Goal: Check status: Check status

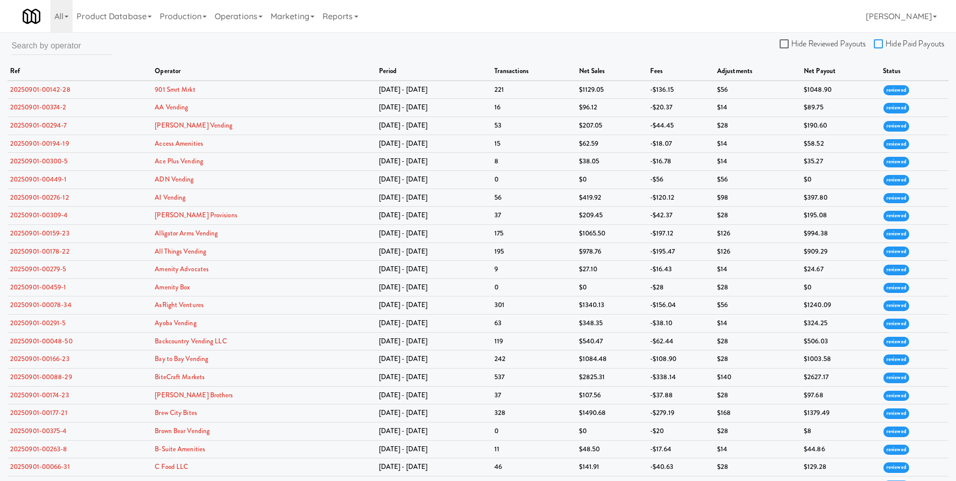
click at [879, 47] on input "Hide Paid Payouts" at bounding box center [879, 44] width 12 height 8
checkbox input "true"
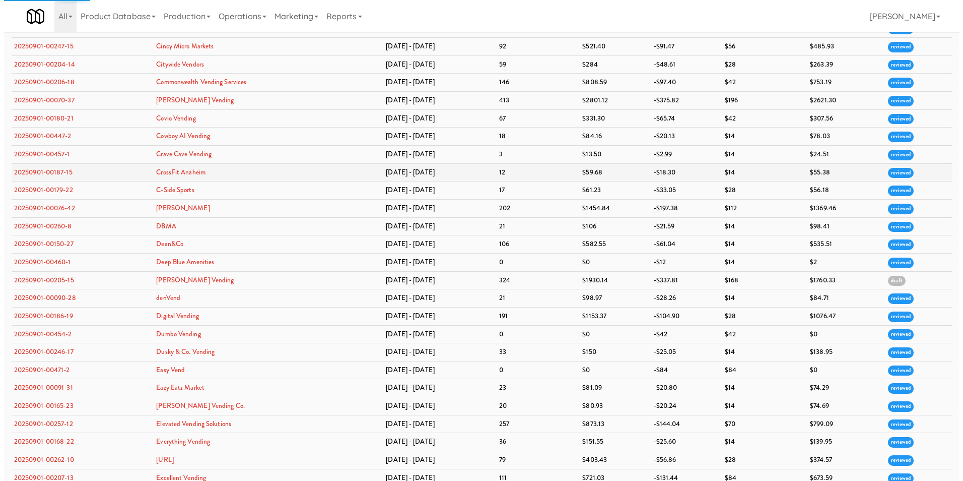
scroll to position [570, 0]
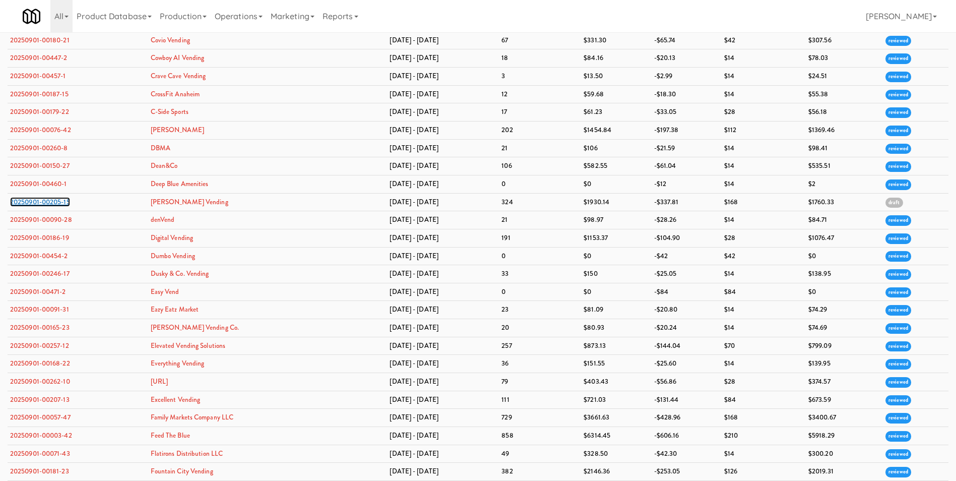
drag, startPoint x: 58, startPoint y: 201, endPoint x: 50, endPoint y: 203, distance: 8.4
click at [50, 203] on link "20250901-00205-15" at bounding box center [40, 202] width 60 height 10
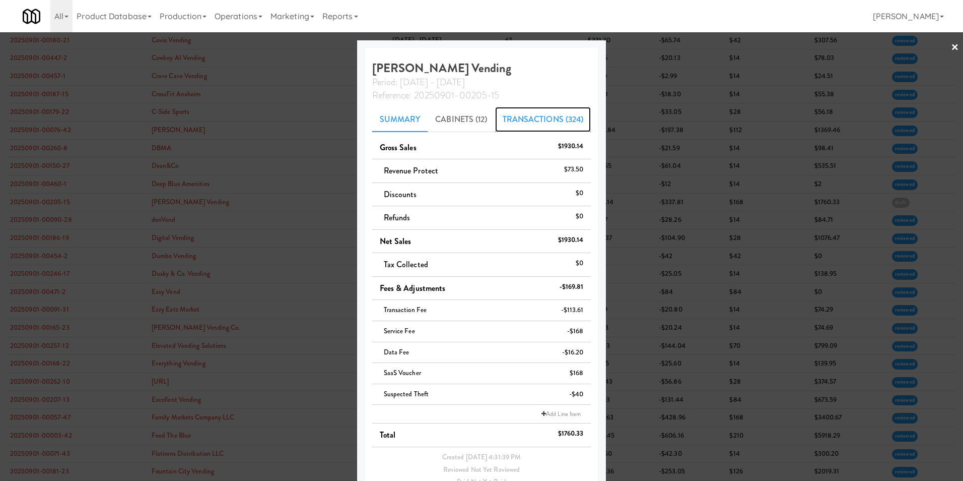
click at [514, 122] on link "Transactions (324)" at bounding box center [543, 119] width 96 height 25
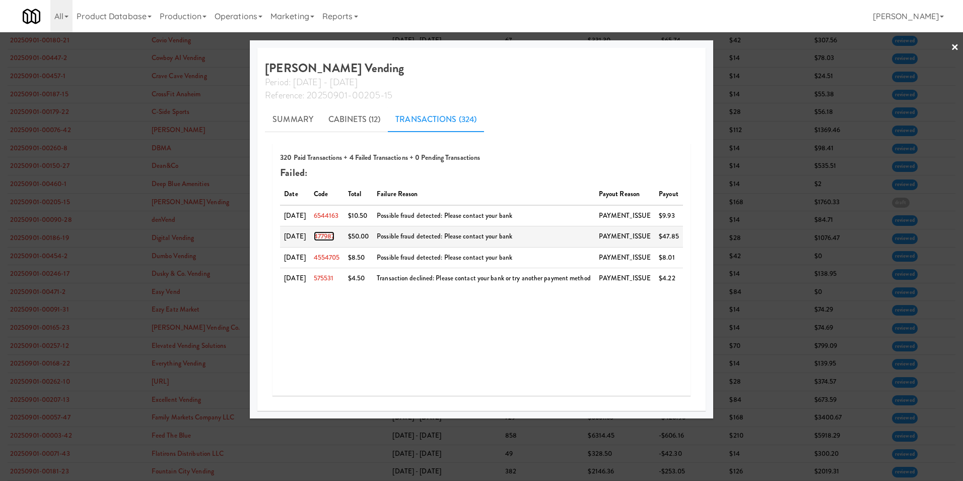
click at [322, 235] on link "477987" at bounding box center [324, 236] width 21 height 10
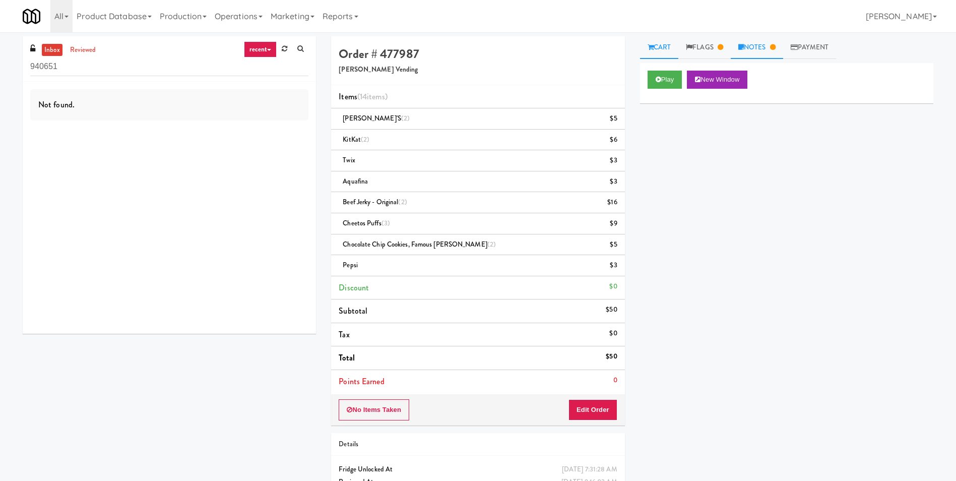
click at [758, 43] on link "Notes" at bounding box center [756, 47] width 52 height 23
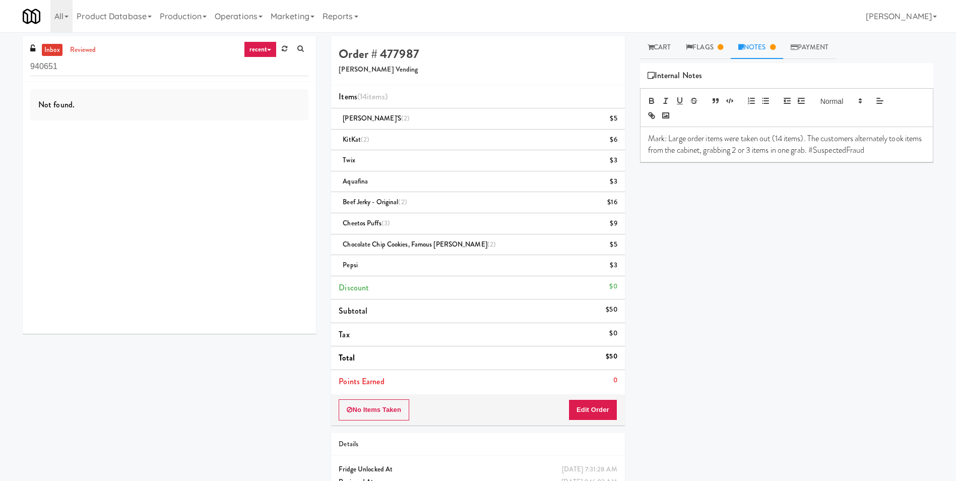
click at [778, 198] on div "Play New Window Primary Flag Clear Flag if unable to determine what was taken o…" at bounding box center [786, 252] width 293 height 378
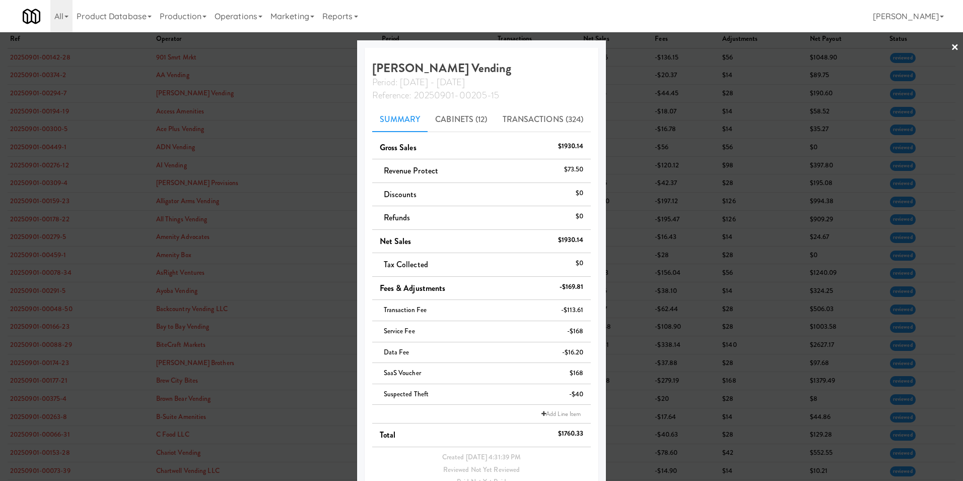
click at [951, 43] on div at bounding box center [481, 240] width 963 height 481
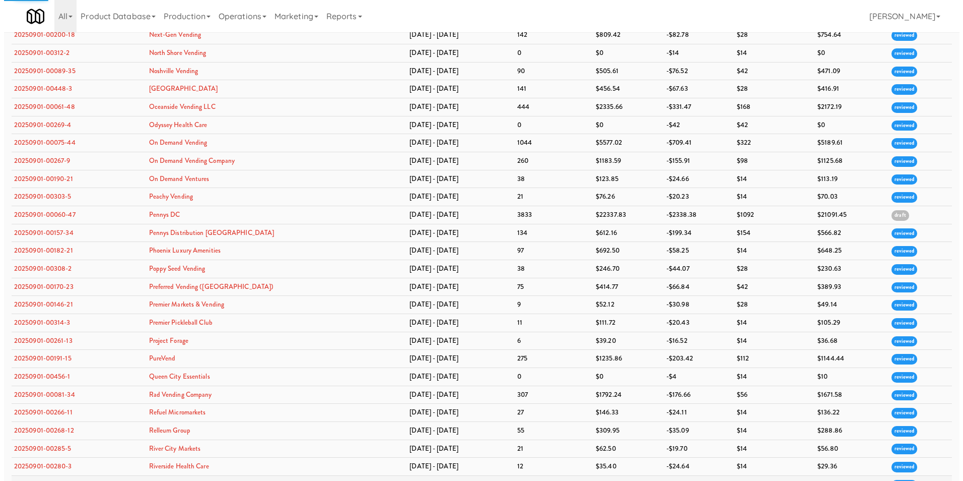
scroll to position [2208, 0]
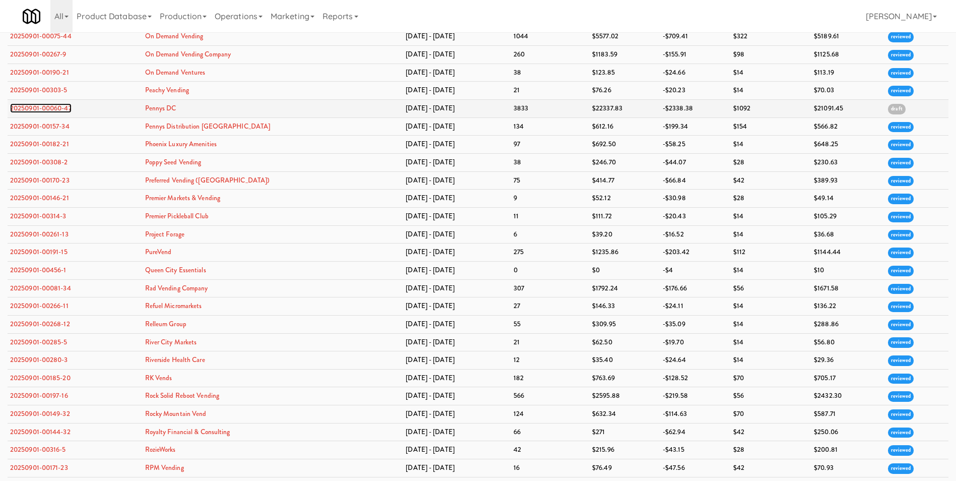
click at [64, 104] on link "20250901-00060-47" at bounding box center [40, 108] width 61 height 10
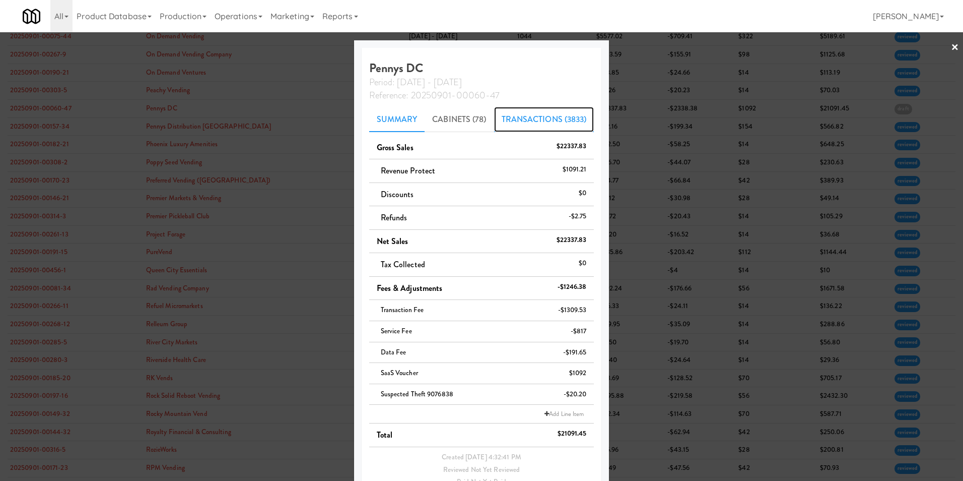
click at [542, 119] on link "Transactions (3833)" at bounding box center [544, 119] width 100 height 25
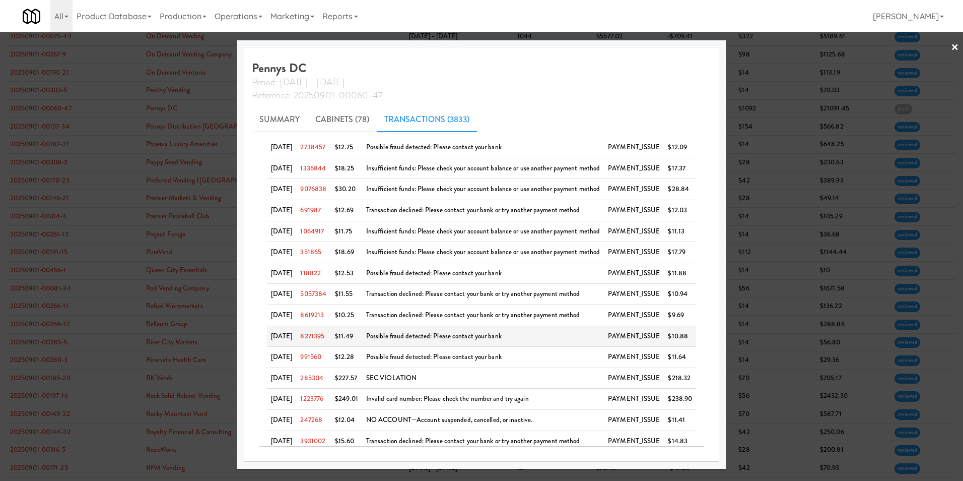
scroll to position [298, 0]
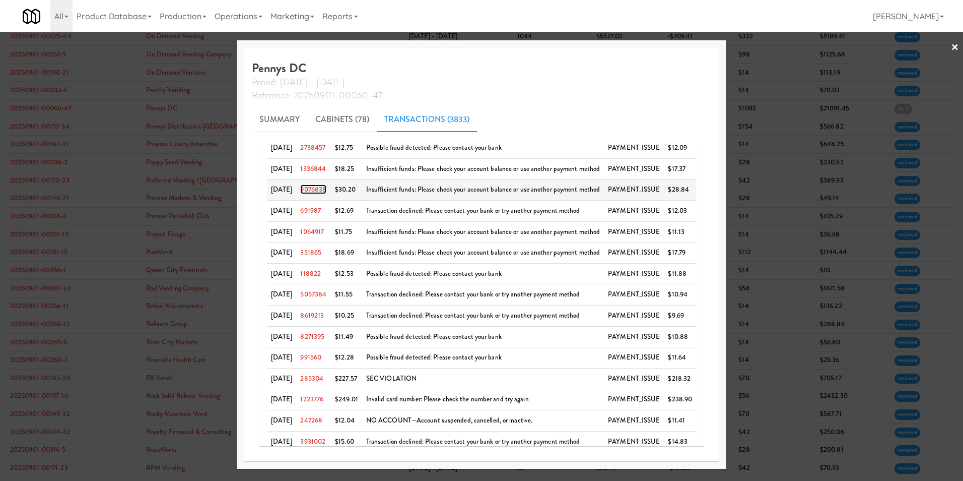
click at [323, 189] on link "9076838" at bounding box center [313, 189] width 26 height 10
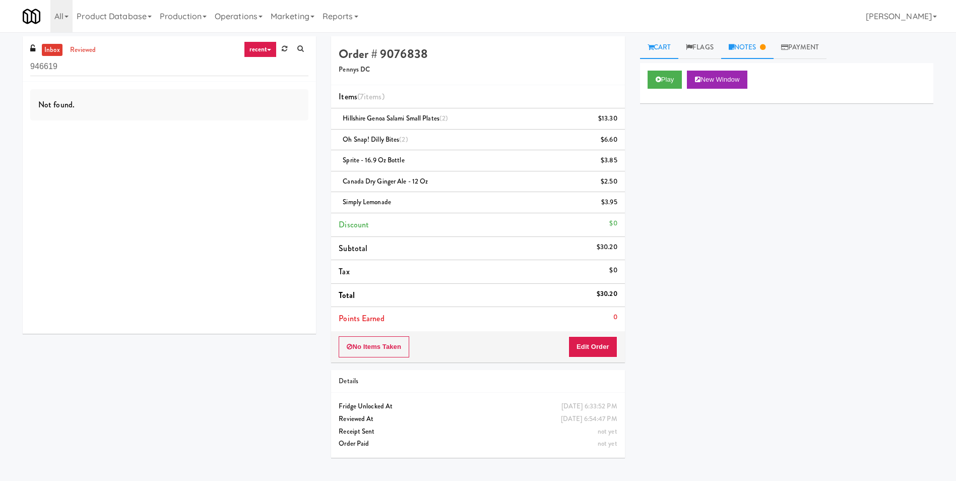
click at [753, 49] on link "Notes" at bounding box center [747, 47] width 52 height 23
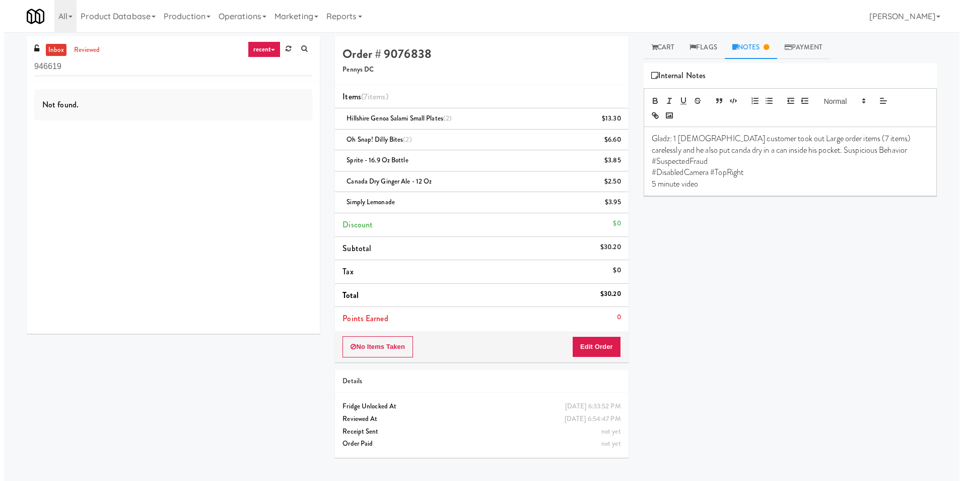
scroll to position [32, 0]
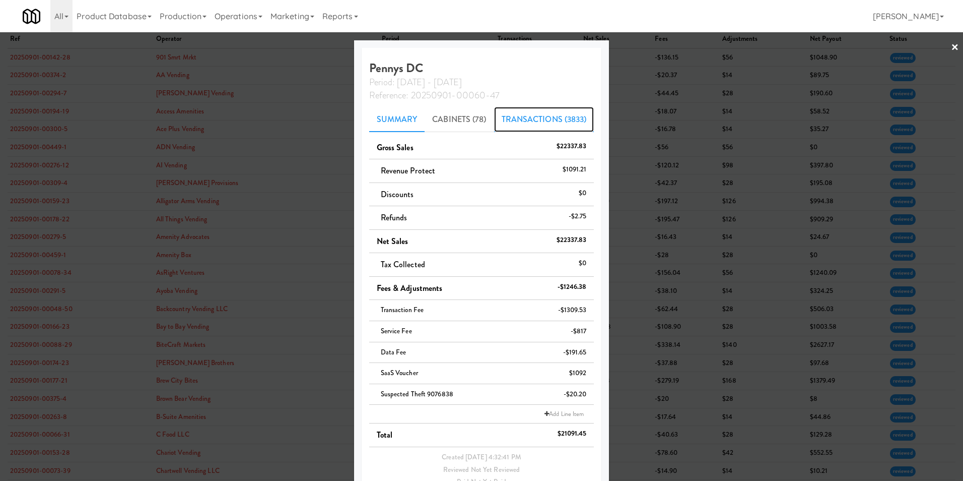
click at [514, 123] on link "Transactions (3833)" at bounding box center [544, 119] width 100 height 25
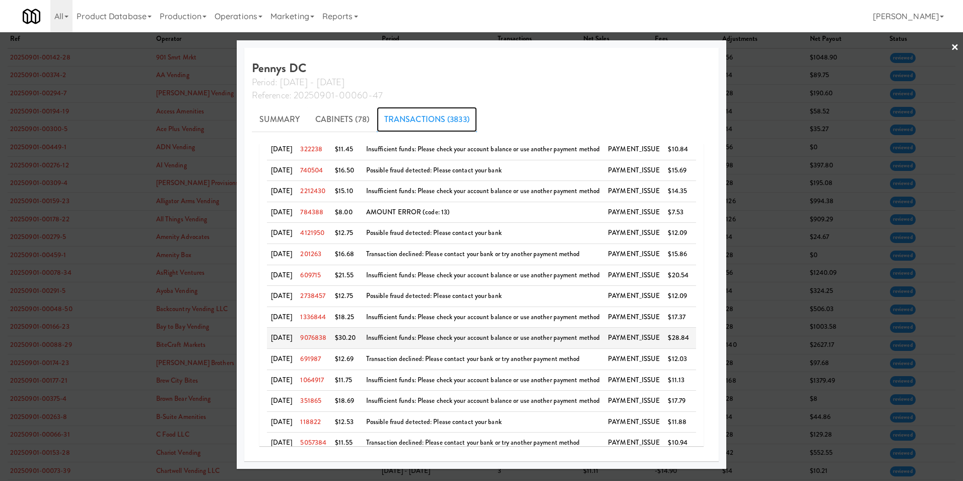
scroll to position [147, 0]
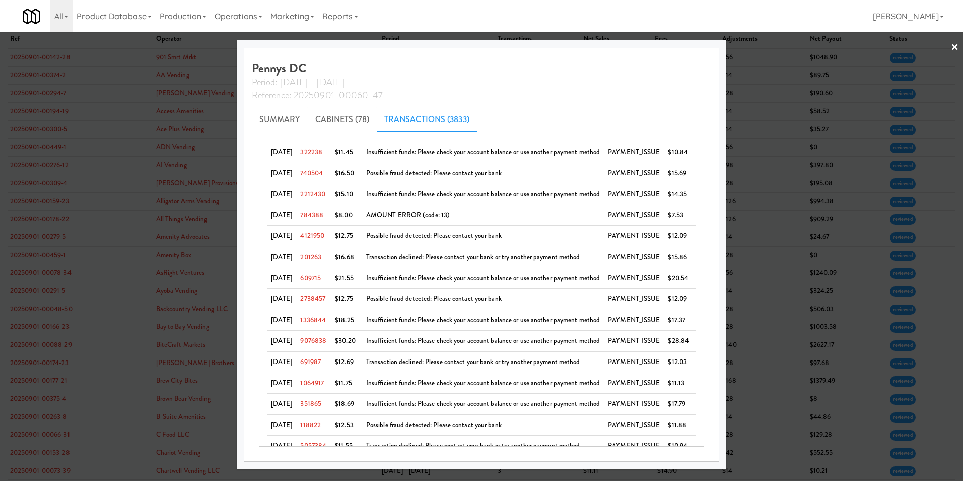
click at [956, 48] on link "×" at bounding box center [955, 47] width 8 height 31
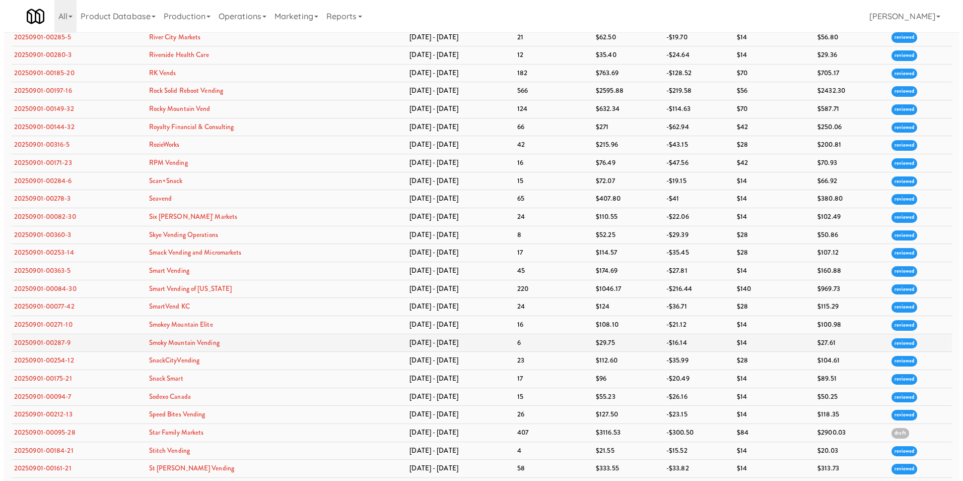
scroll to position [2574, 0]
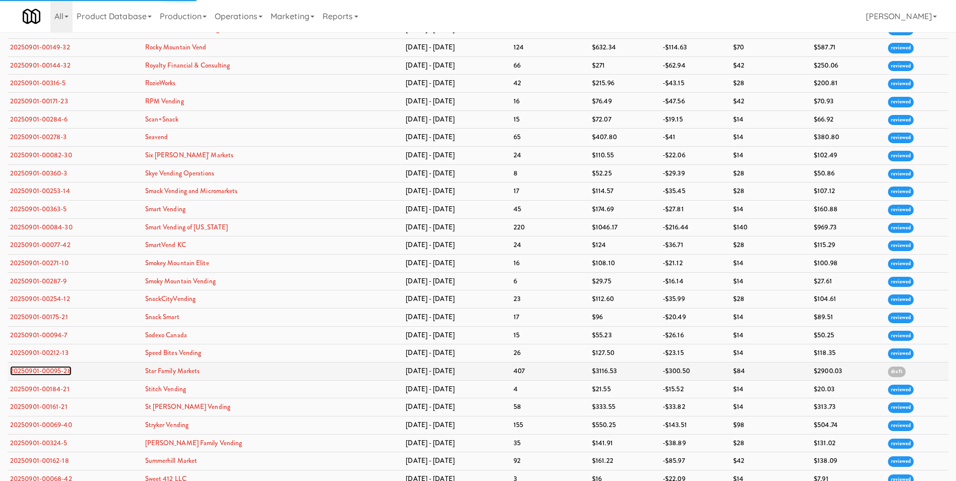
click at [63, 373] on link "20250901-00095-28" at bounding box center [40, 371] width 61 height 10
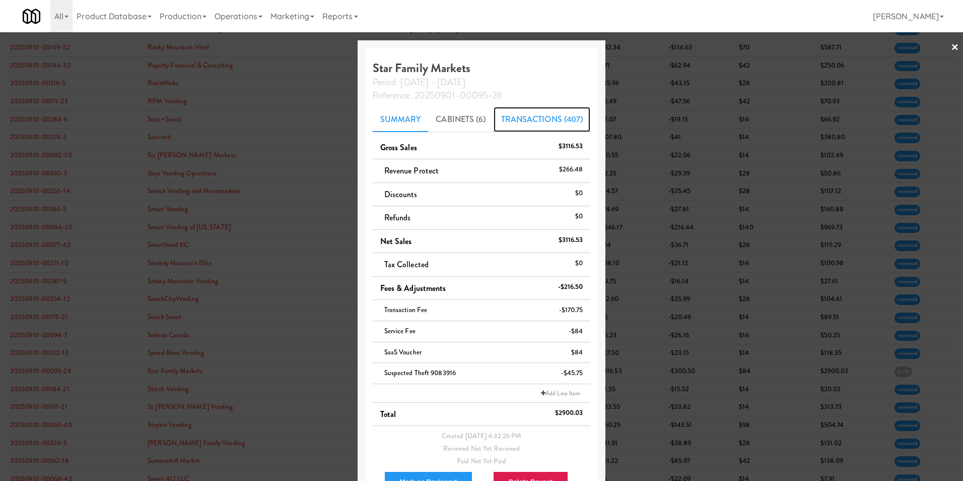
click at [529, 119] on link "Transactions (407)" at bounding box center [542, 119] width 97 height 25
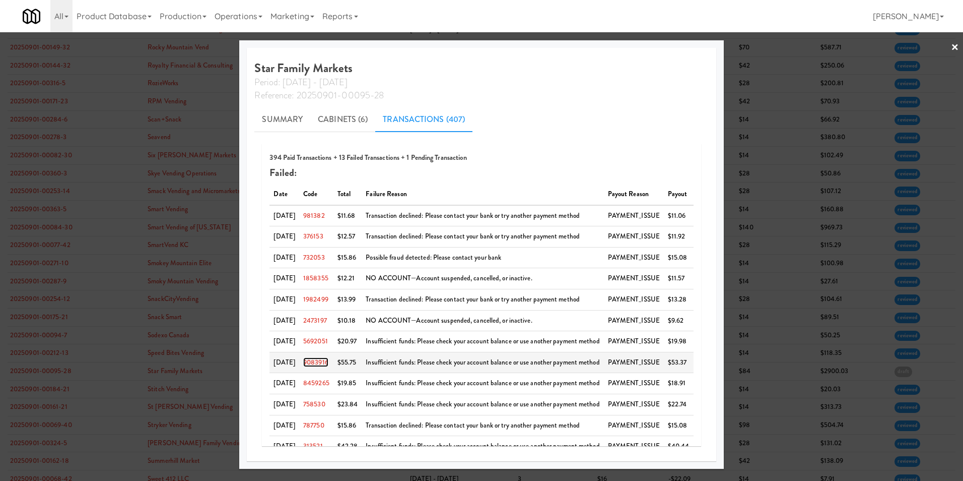
click at [321, 358] on link "9083916" at bounding box center [315, 362] width 25 height 10
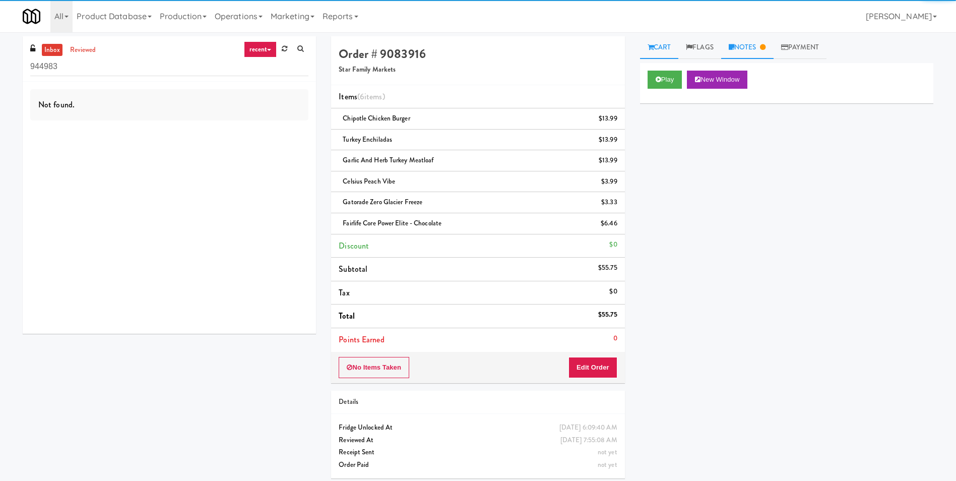
click at [728, 43] on link "Notes" at bounding box center [747, 47] width 52 height 23
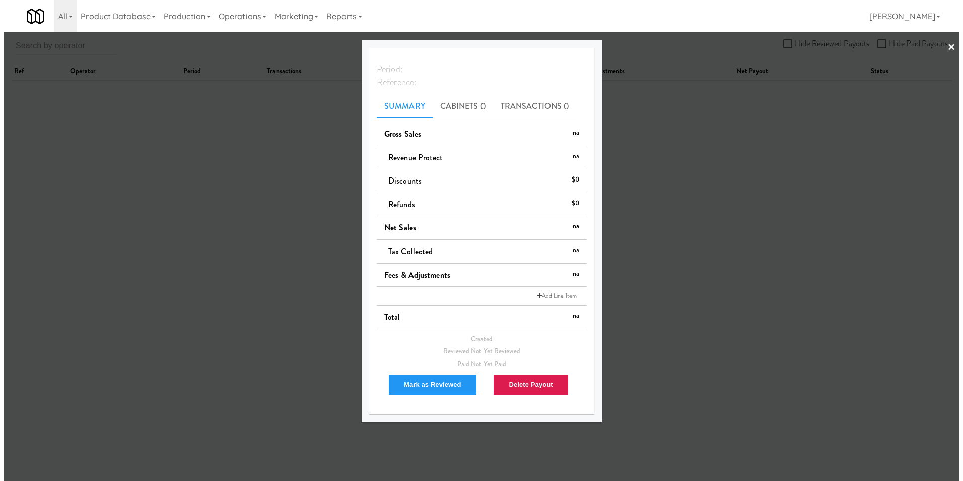
scroll to position [32, 0]
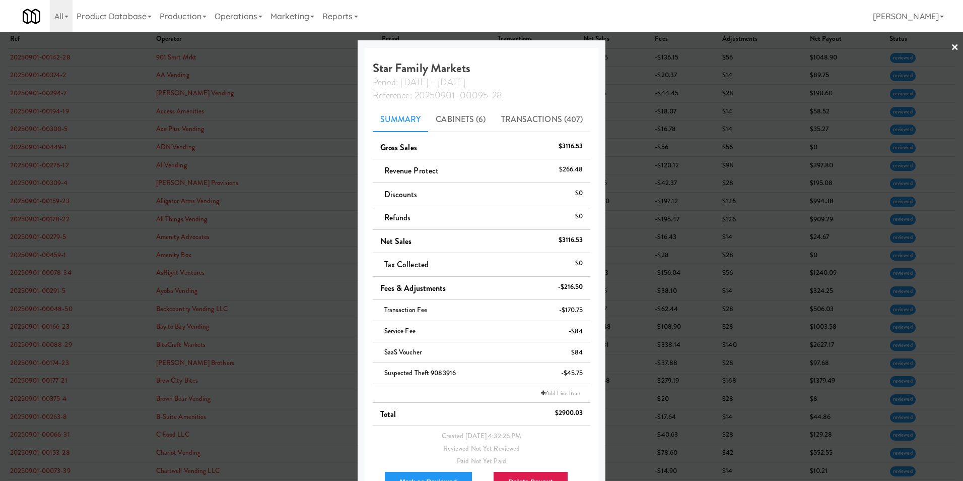
click at [951, 45] on link "×" at bounding box center [955, 47] width 8 height 31
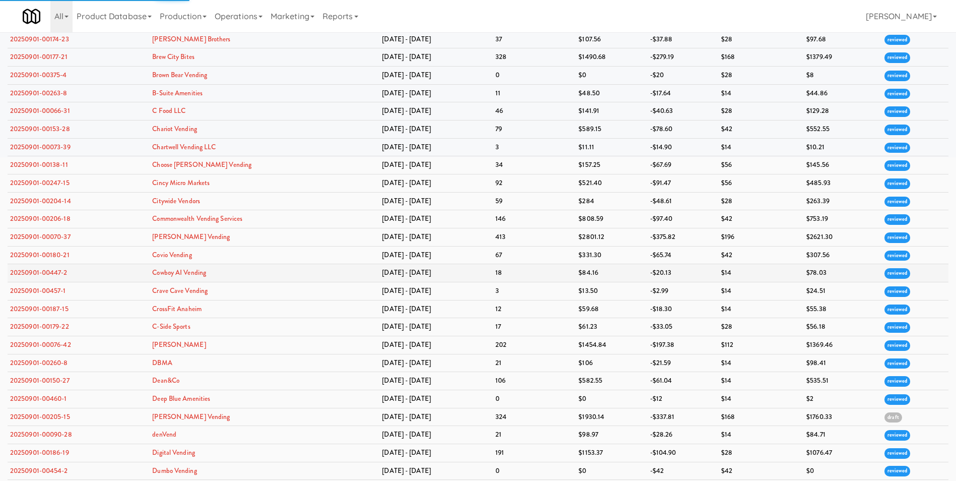
scroll to position [302, 0]
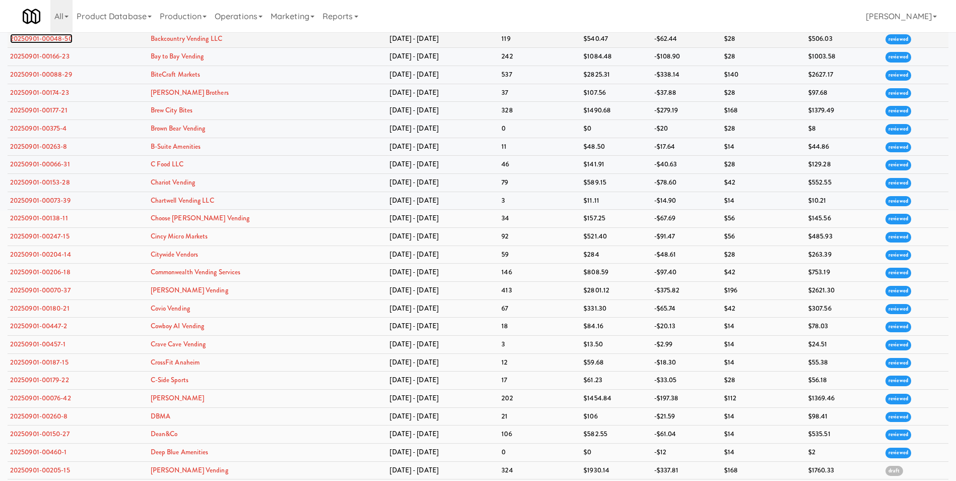
click at [57, 40] on link "20250901-00048-50" at bounding box center [41, 39] width 62 height 10
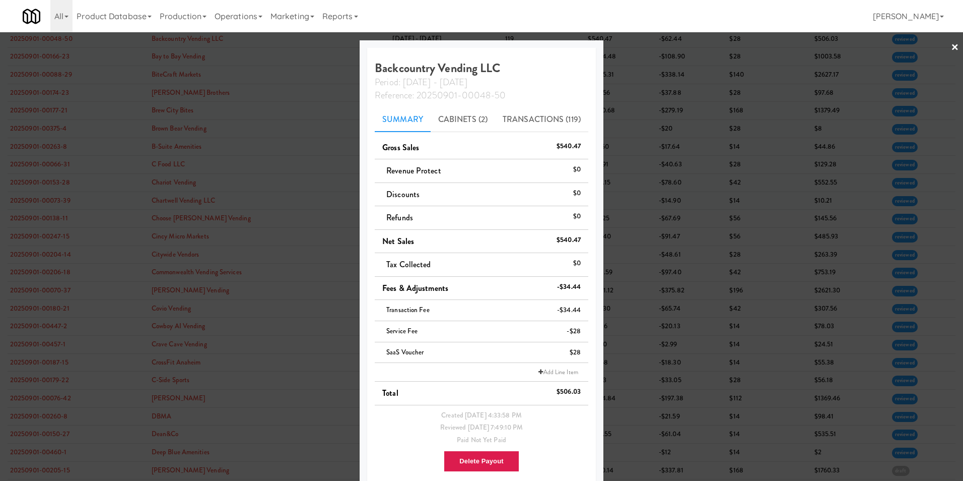
click at [951, 47] on link "×" at bounding box center [955, 47] width 8 height 31
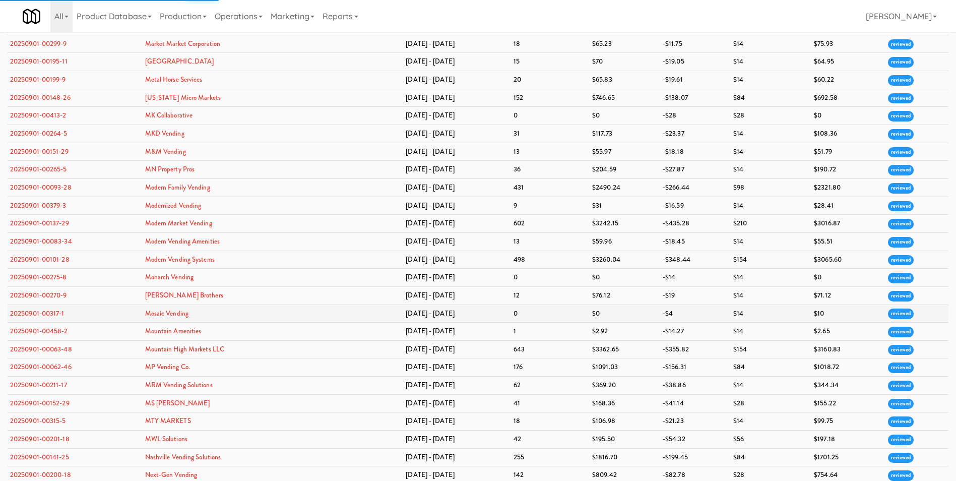
scroll to position [1713, 0]
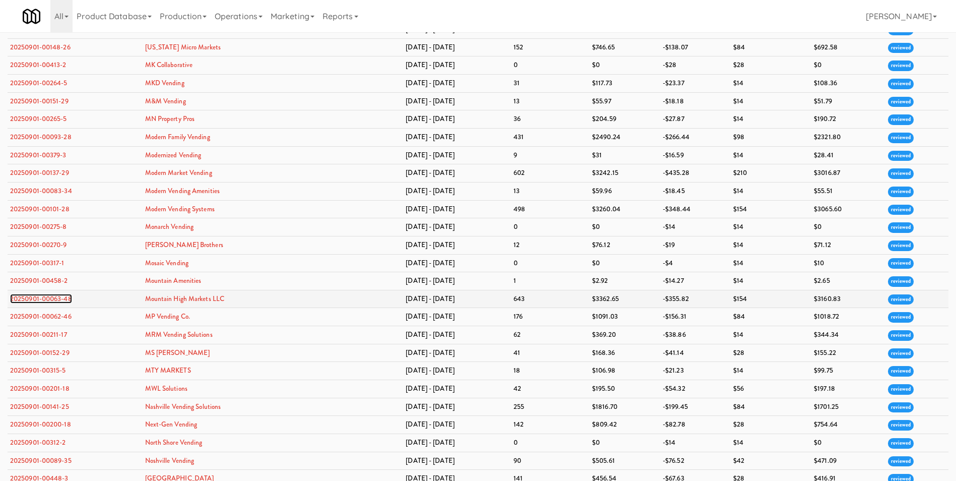
click at [65, 299] on link "20250901-00063-48" at bounding box center [41, 299] width 62 height 10
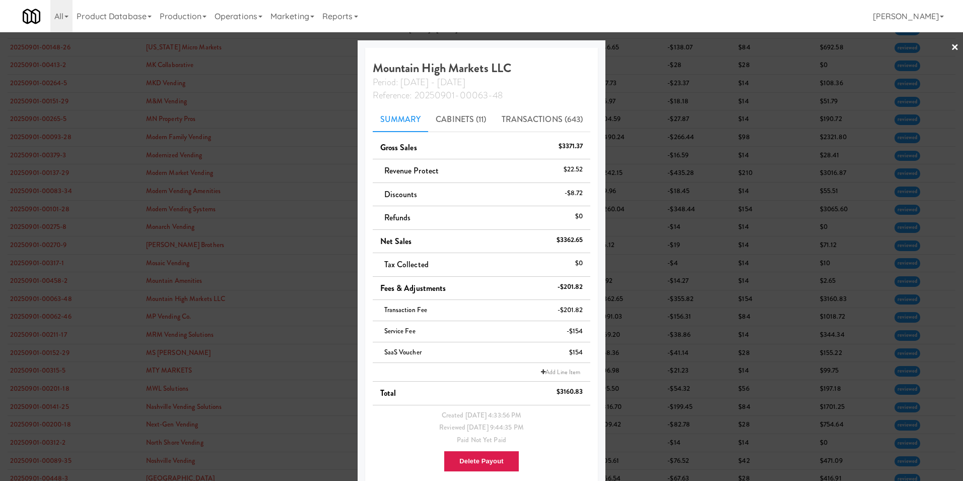
click at [951, 48] on link "×" at bounding box center [955, 47] width 8 height 31
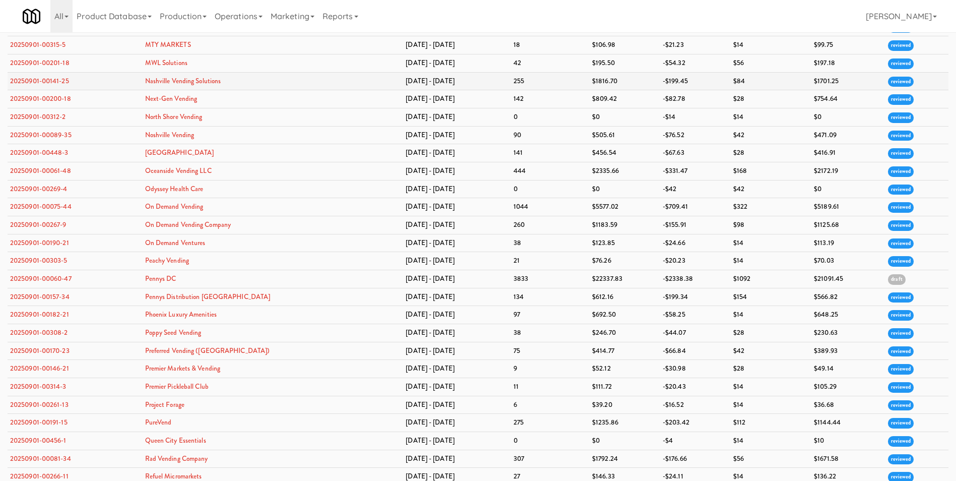
scroll to position [2116, 0]
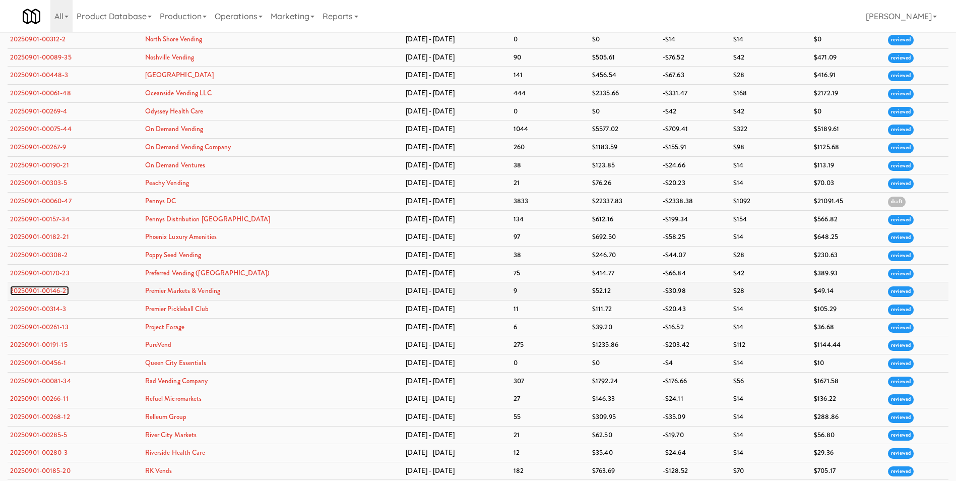
click at [66, 292] on link "20250901-00146-21" at bounding box center [39, 291] width 59 height 10
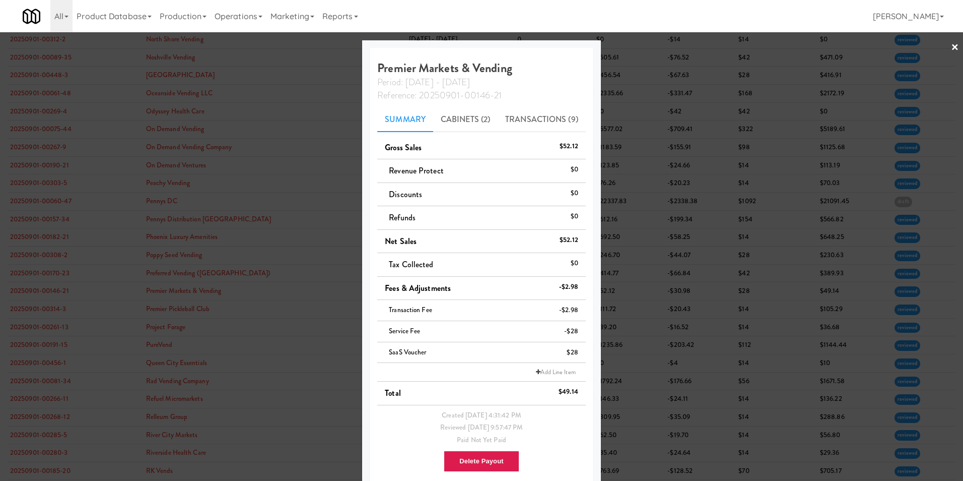
click at [951, 48] on link "×" at bounding box center [955, 47] width 8 height 31
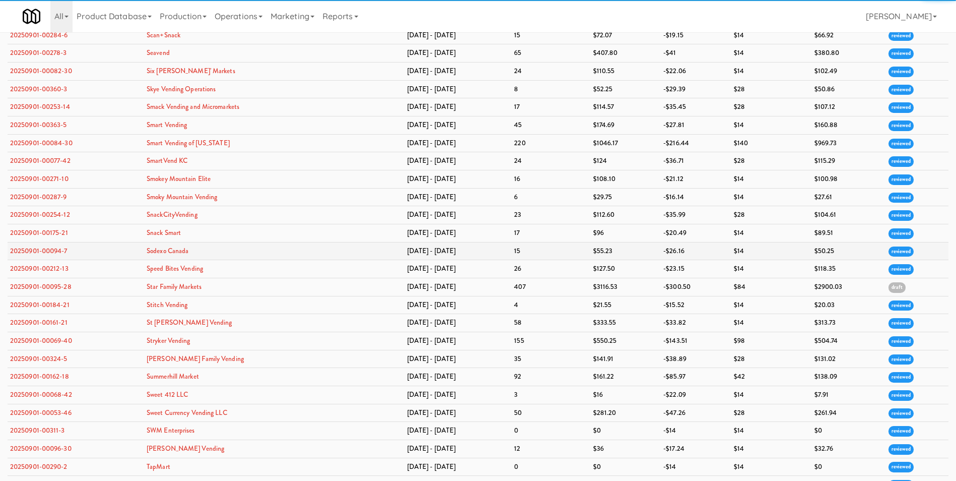
scroll to position [2720, 0]
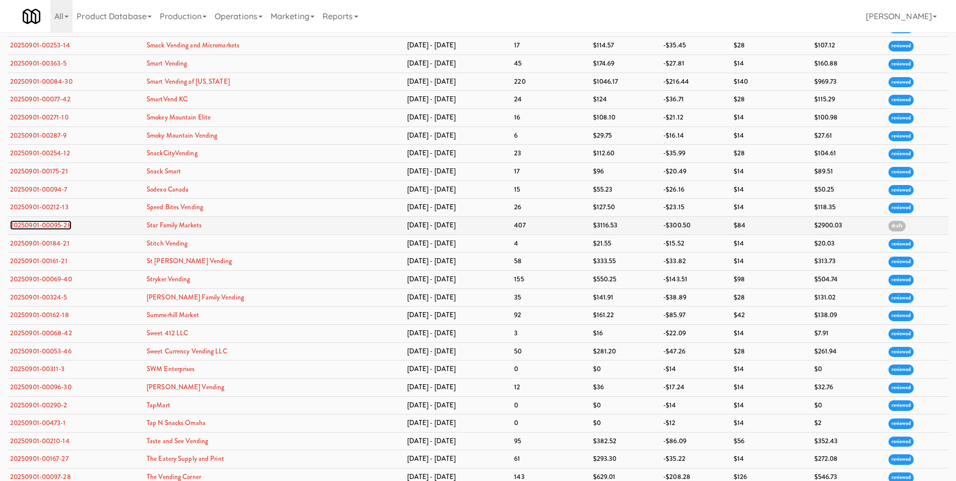
click at [33, 222] on link "20250901-00095-28" at bounding box center [40, 225] width 61 height 10
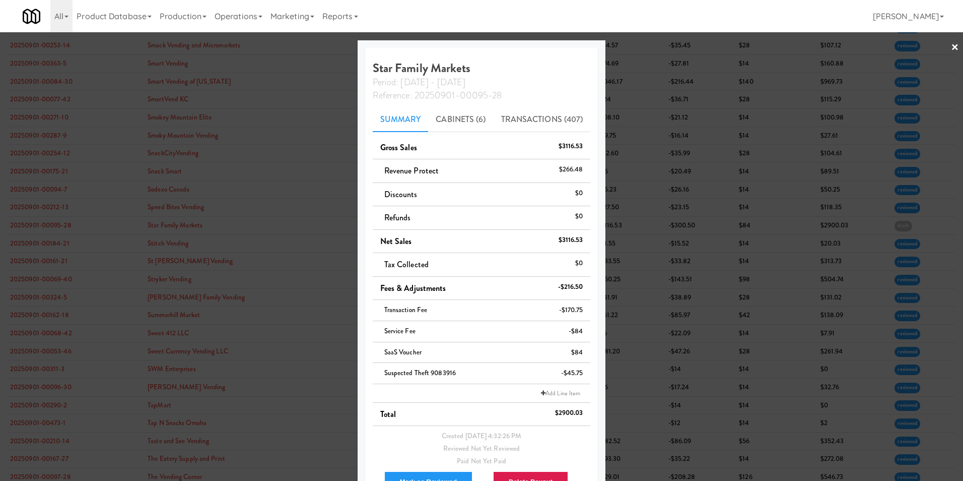
click at [951, 44] on link "×" at bounding box center [955, 47] width 8 height 31
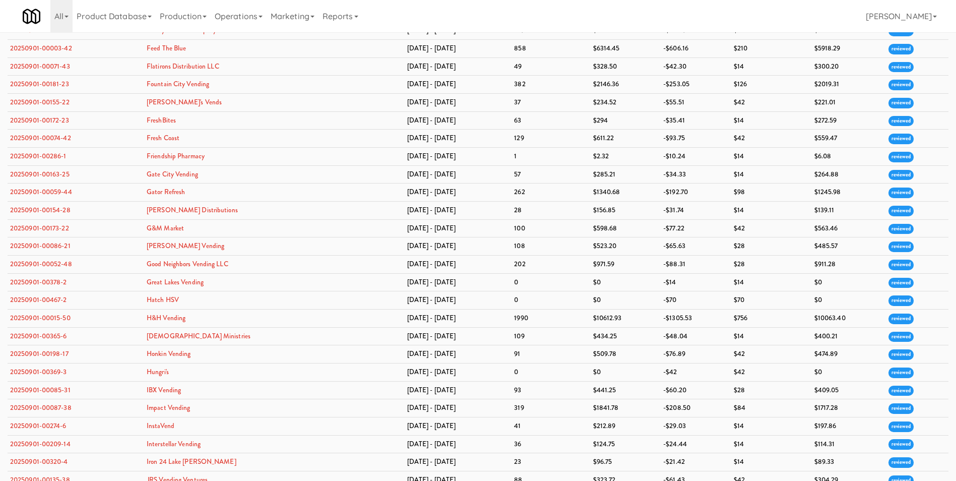
scroll to position [806, 0]
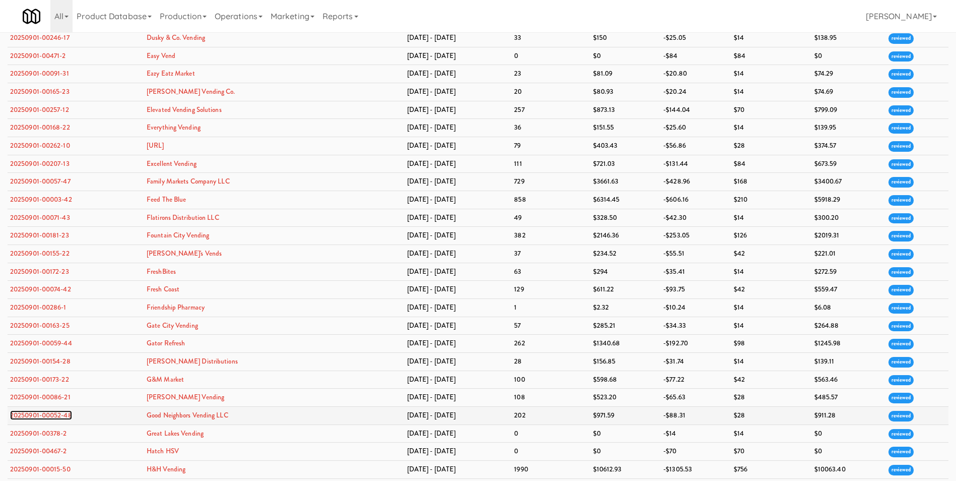
click at [63, 410] on link "20250901-00052-48" at bounding box center [41, 415] width 62 height 10
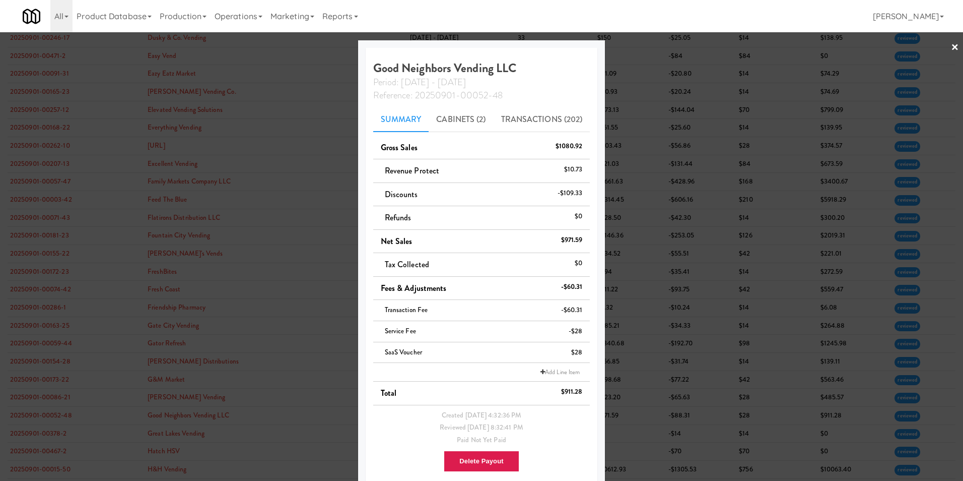
click at [951, 46] on link "×" at bounding box center [955, 47] width 8 height 31
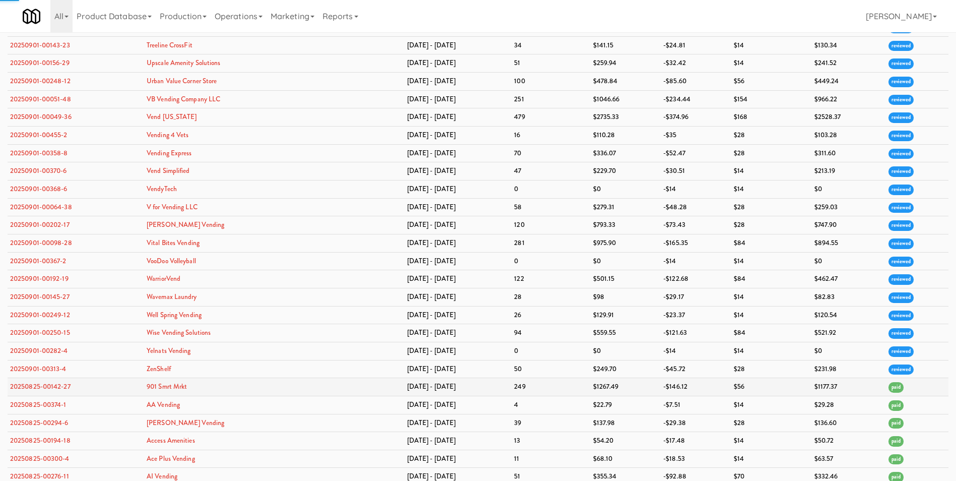
scroll to position [3324, 0]
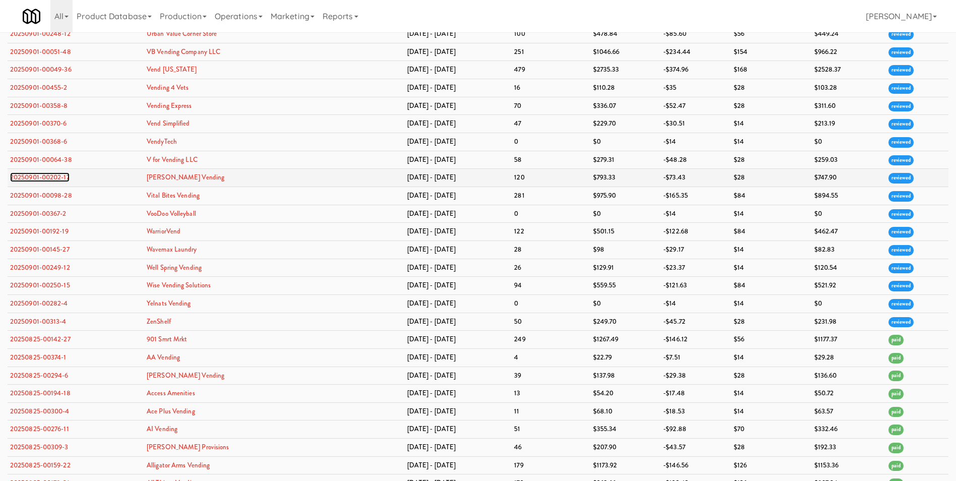
click at [47, 176] on link "20250901-00202-17" at bounding box center [39, 177] width 59 height 10
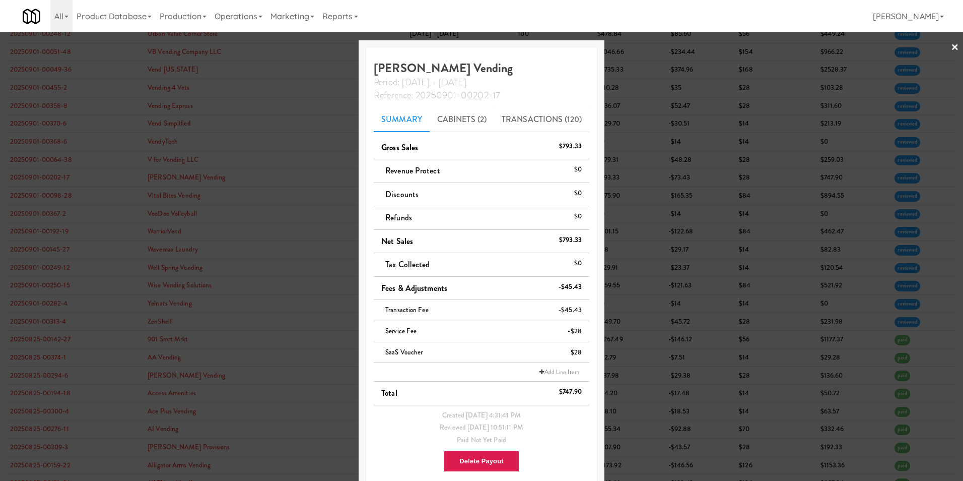
click at [951, 44] on link "×" at bounding box center [955, 47] width 8 height 31
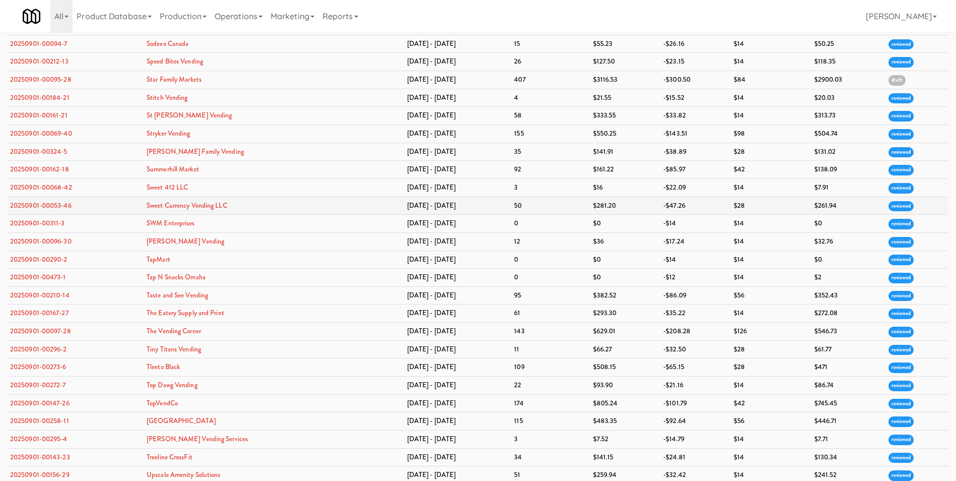
scroll to position [3067, 0]
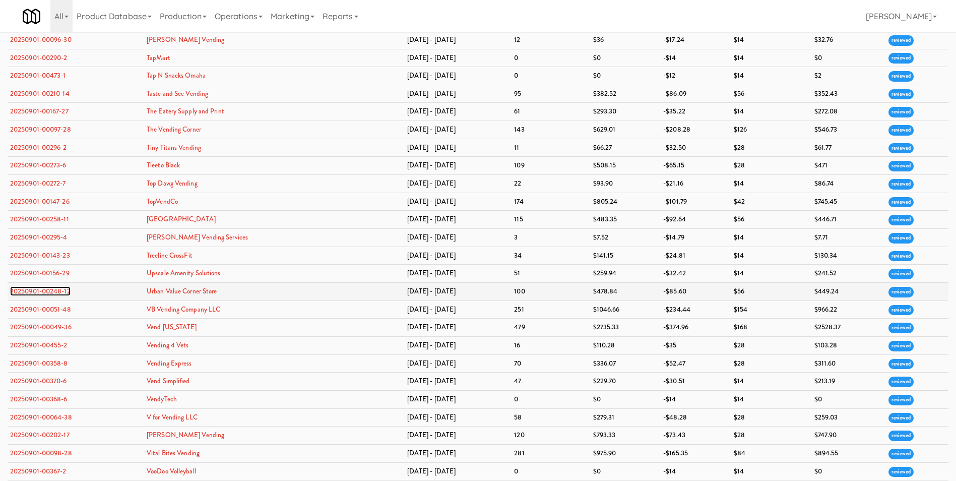
click at [36, 288] on link "20250901-00248-12" at bounding box center [40, 291] width 60 height 10
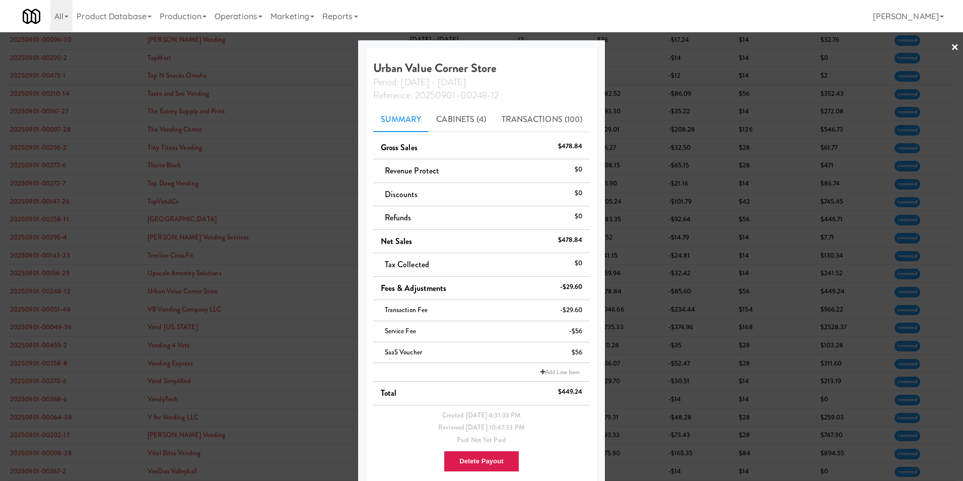
click at [951, 46] on link "×" at bounding box center [955, 47] width 8 height 31
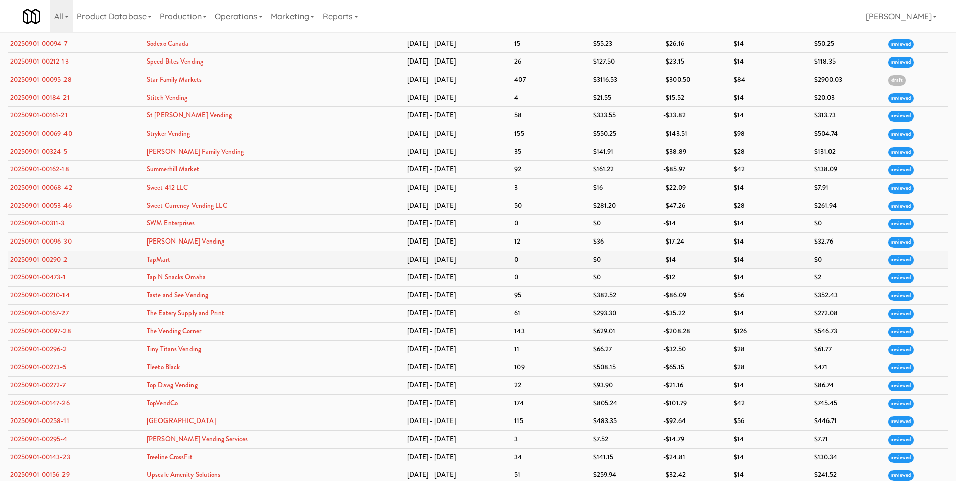
scroll to position [2765, 0]
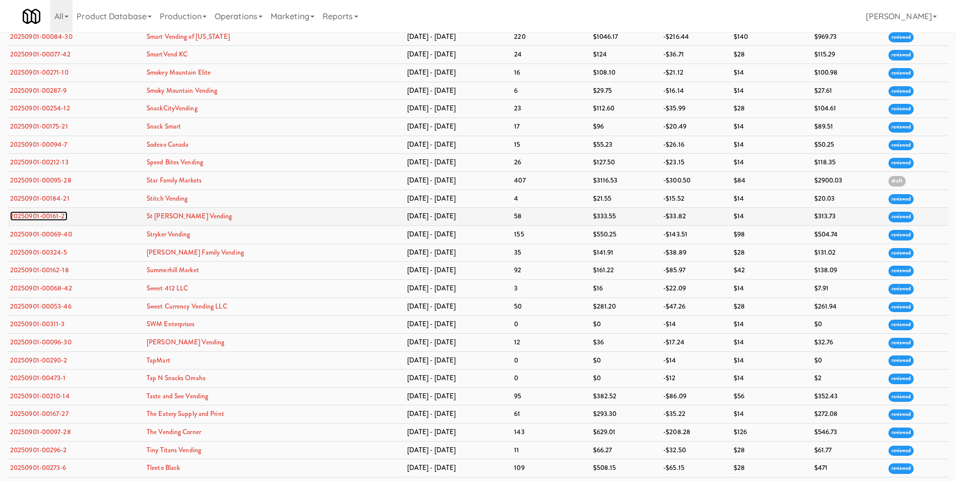
click at [41, 217] on link "20250901-00161-21" at bounding box center [38, 216] width 57 height 10
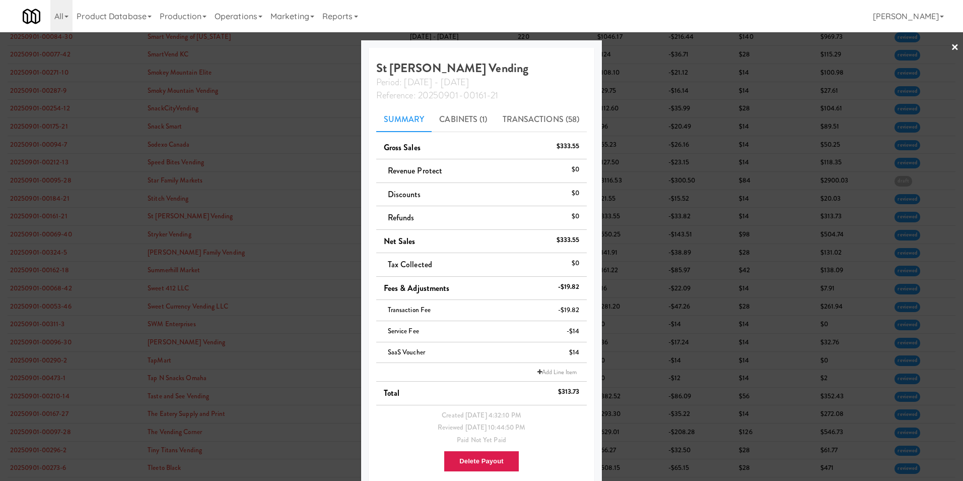
click at [951, 44] on link "×" at bounding box center [955, 47] width 8 height 31
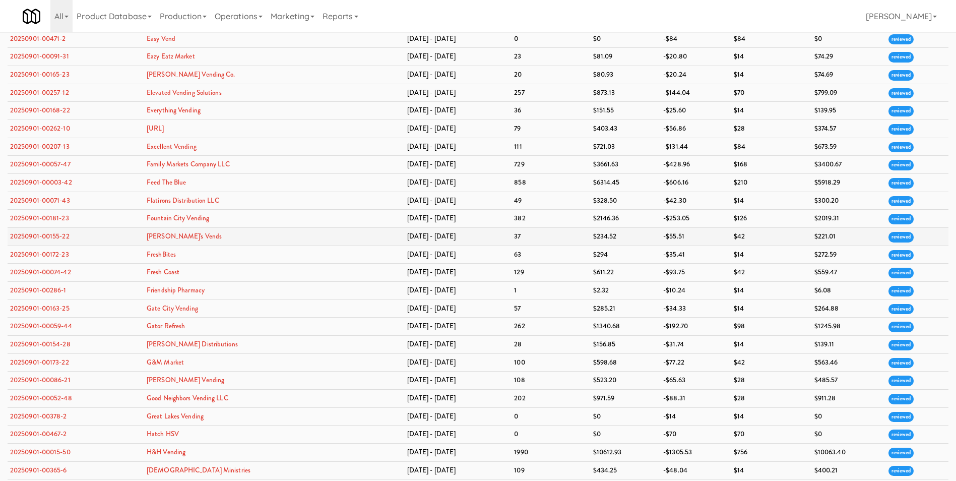
scroll to position [851, 0]
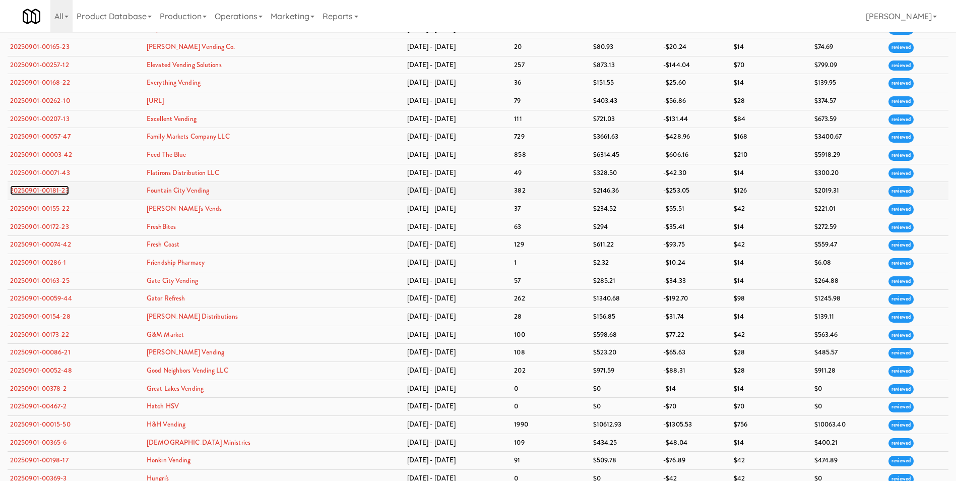
click at [52, 190] on link "20250901-00181-23" at bounding box center [39, 190] width 59 height 10
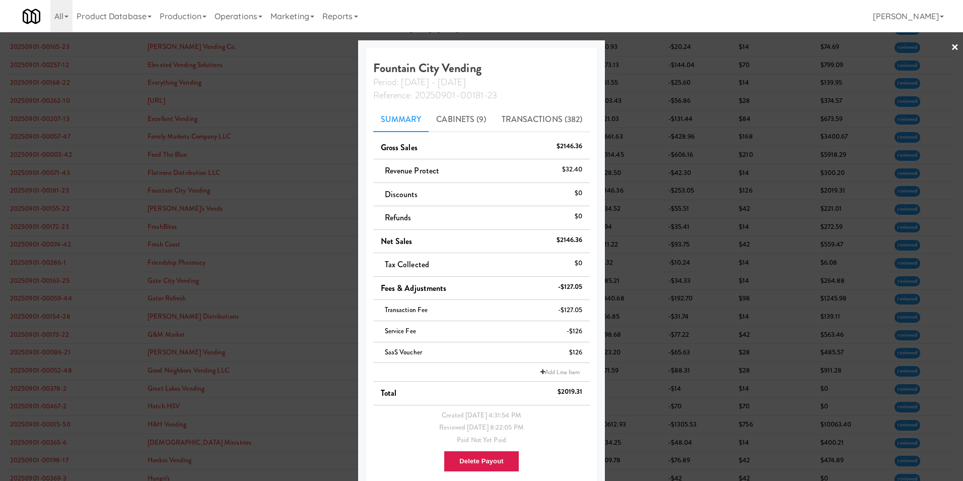
click at [953, 45] on div at bounding box center [481, 240] width 963 height 481
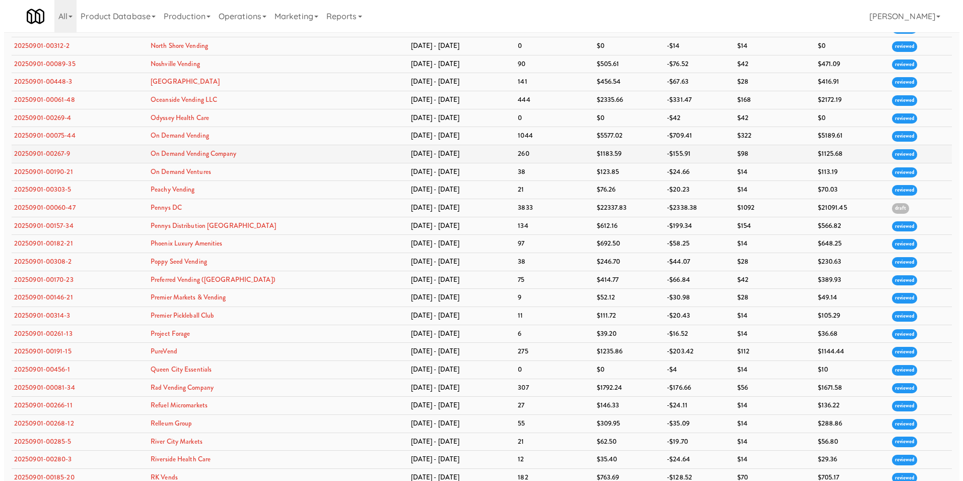
scroll to position [2160, 0]
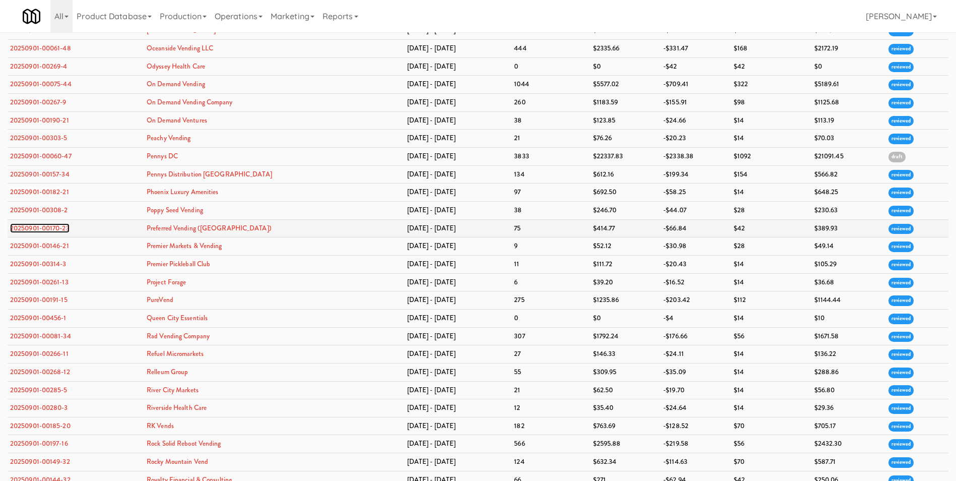
click at [56, 228] on link "20250901-00170-23" at bounding box center [39, 228] width 59 height 10
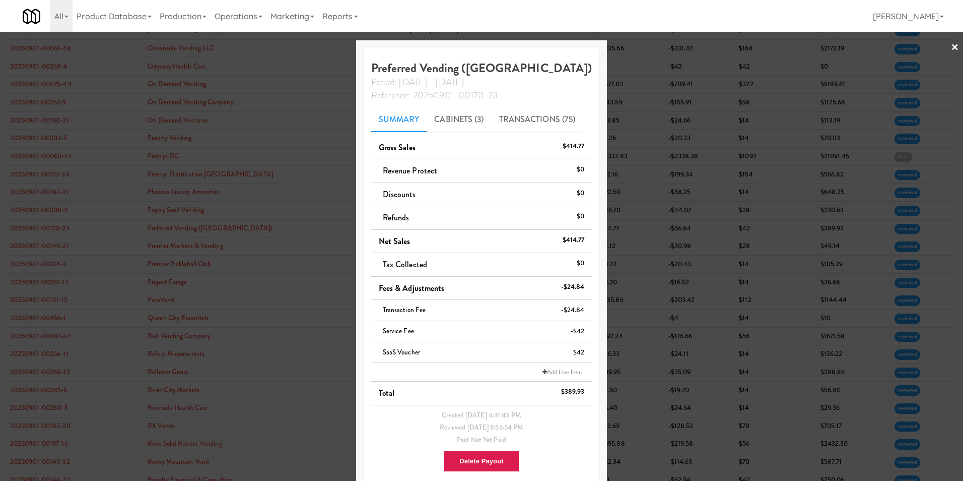
click at [951, 46] on link "×" at bounding box center [955, 47] width 8 height 31
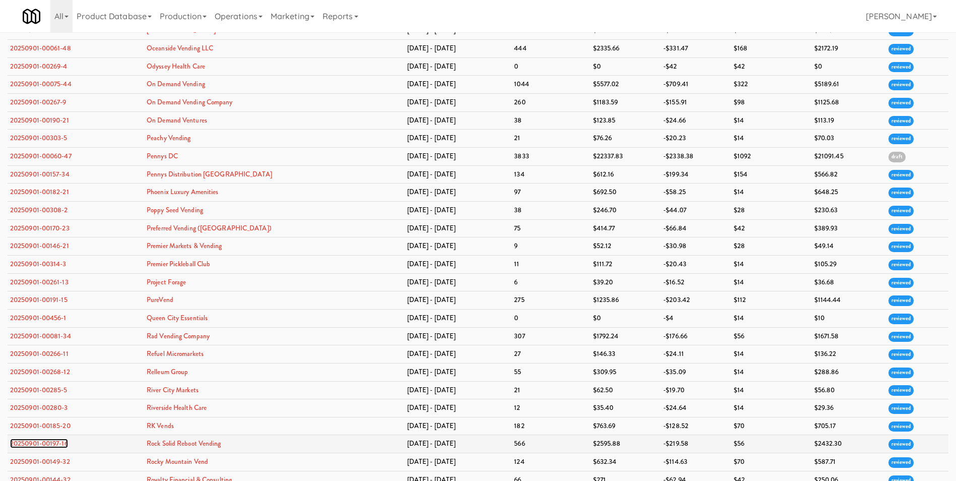
click at [48, 443] on link "20250901-00197-16" at bounding box center [39, 443] width 58 height 10
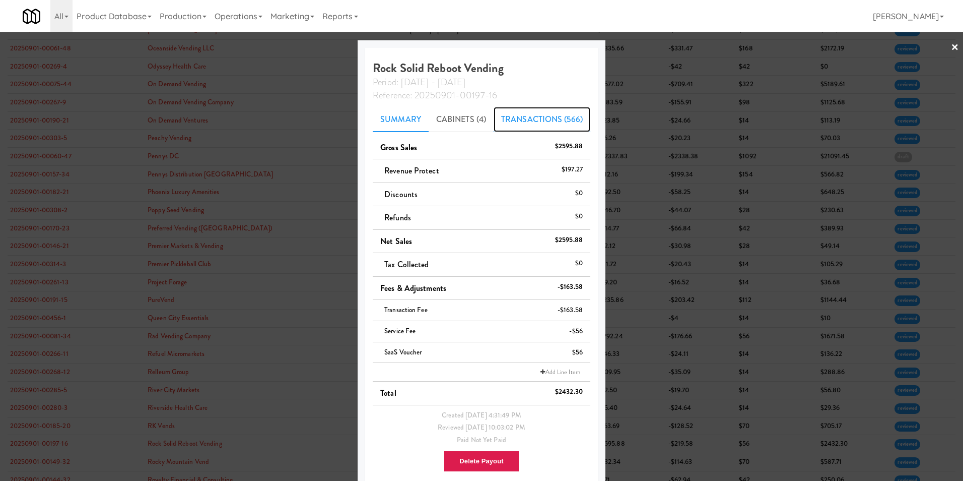
click at [540, 125] on link "Transactions (566)" at bounding box center [542, 119] width 97 height 25
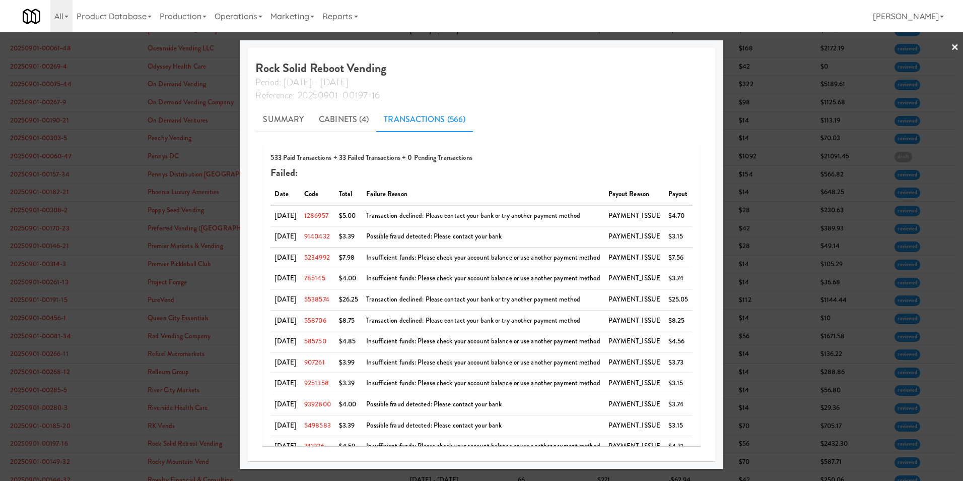
click at [953, 46] on link "×" at bounding box center [955, 47] width 8 height 31
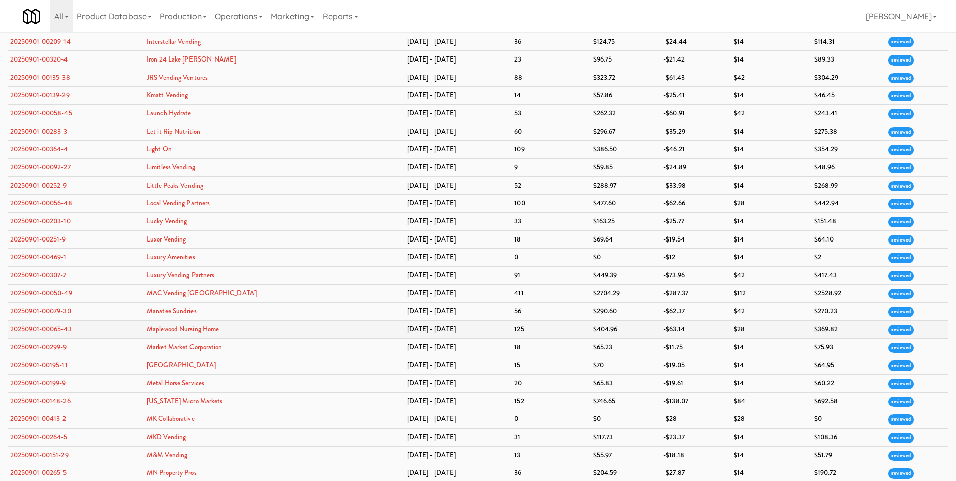
scroll to position [1360, 0]
click at [63, 348] on link "20250901-00299-9" at bounding box center [38, 346] width 57 height 10
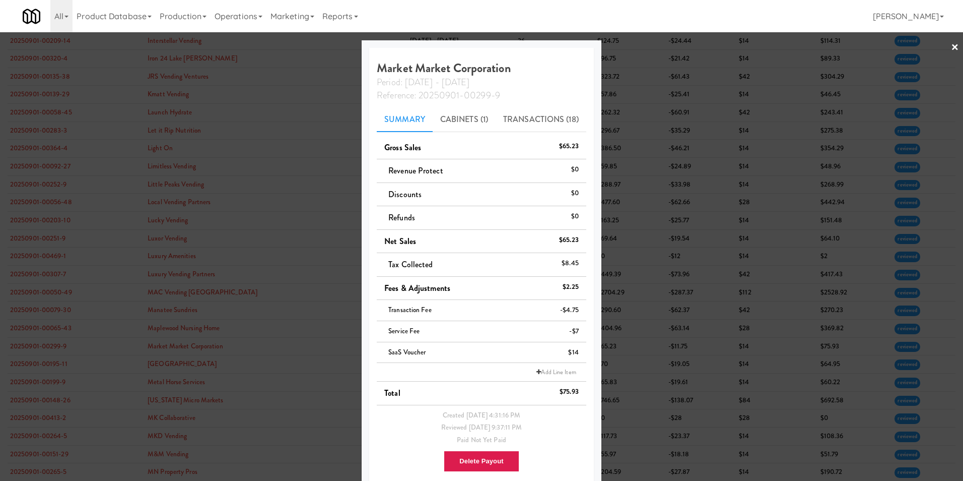
click at [951, 40] on link "×" at bounding box center [955, 47] width 8 height 31
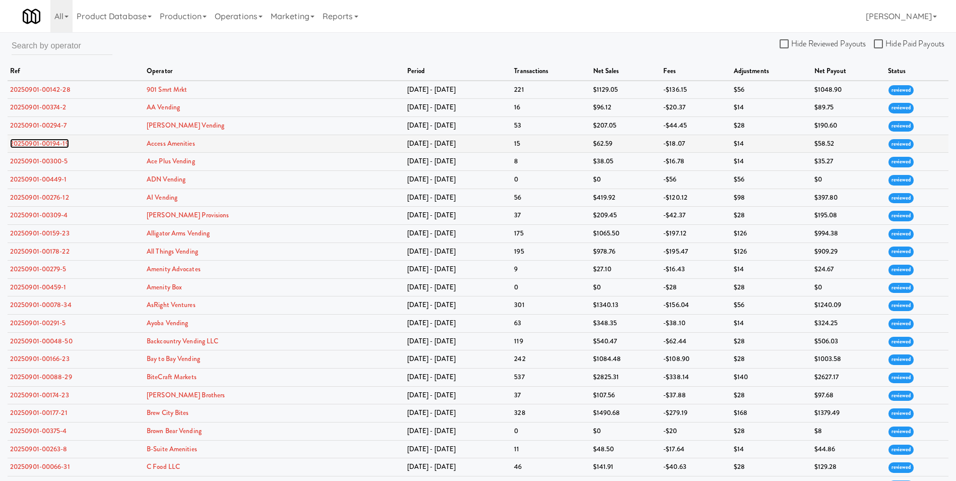
click at [37, 145] on link "20250901-00194-19" at bounding box center [39, 144] width 59 height 10
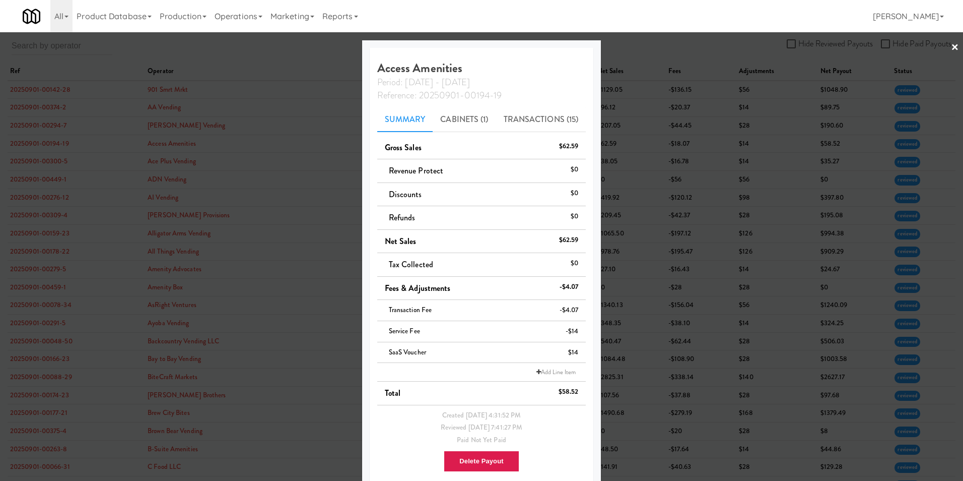
click at [951, 48] on link "×" at bounding box center [955, 47] width 8 height 31
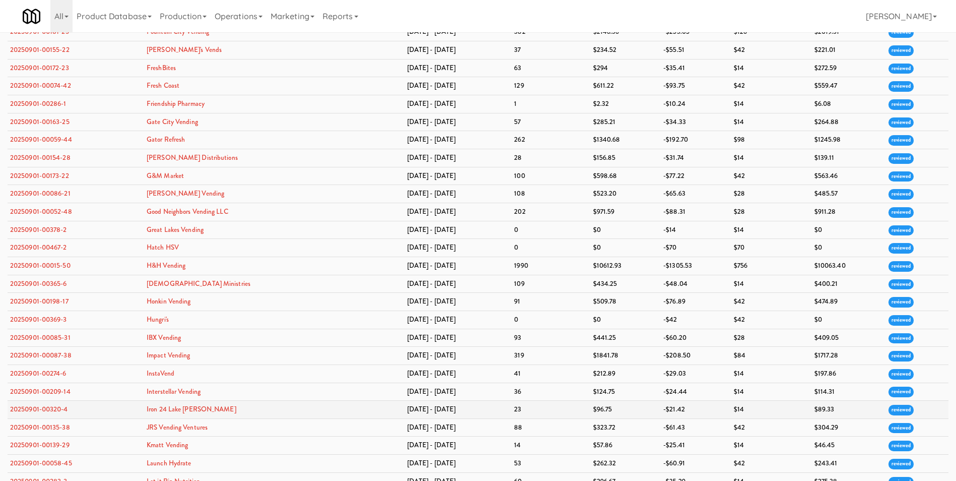
scroll to position [1108, 0]
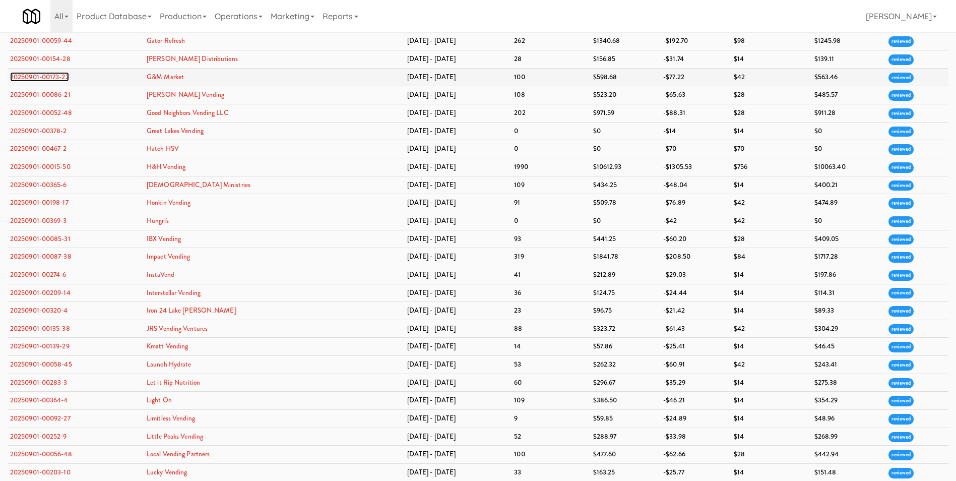
click at [60, 77] on link "20250901-00173-22" at bounding box center [39, 77] width 59 height 10
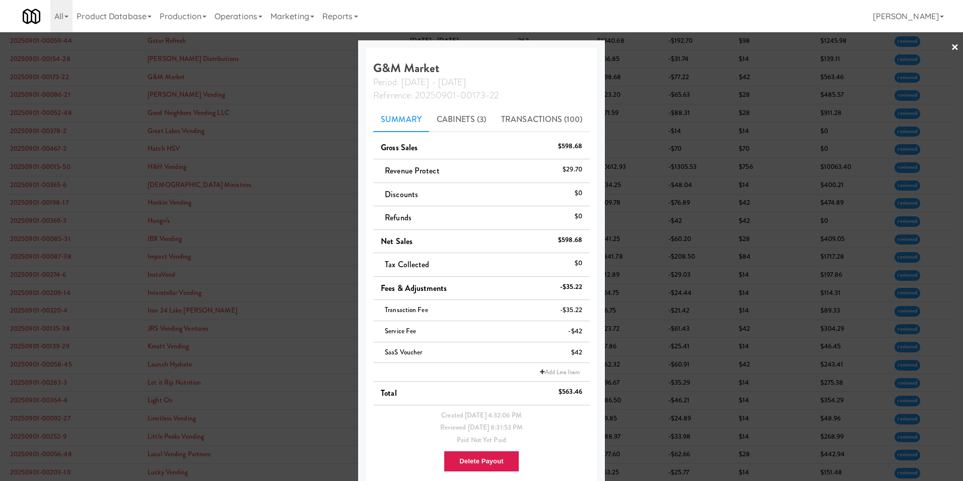
click at [951, 49] on link "×" at bounding box center [955, 47] width 8 height 31
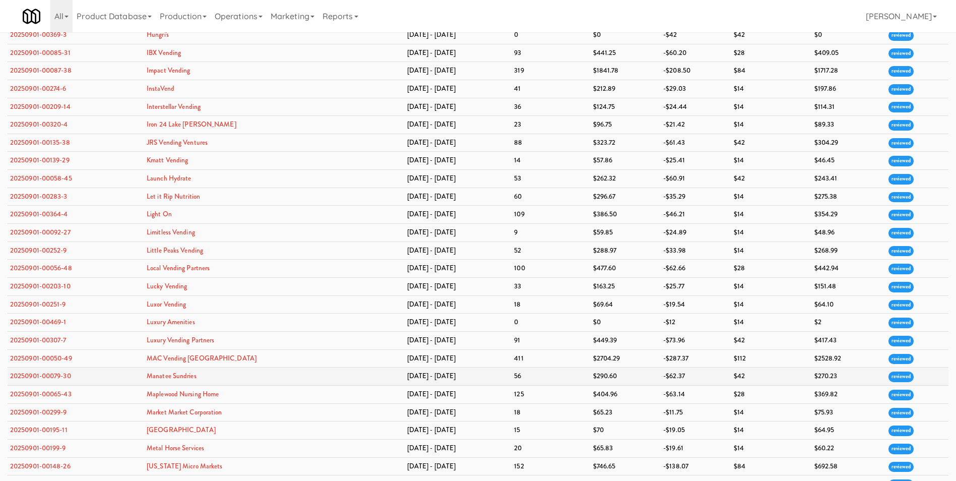
scroll to position [1360, 0]
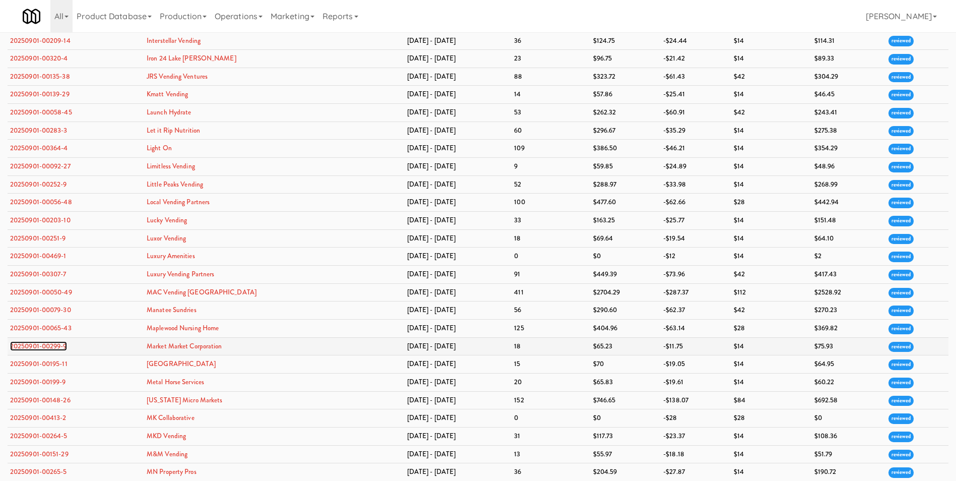
click at [46, 348] on link "20250901-00299-9" at bounding box center [38, 346] width 57 height 10
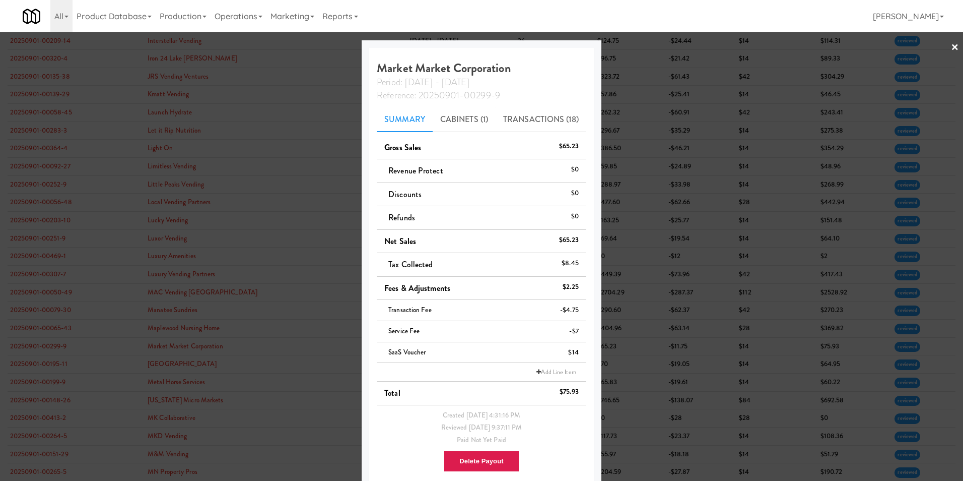
click at [942, 46] on div at bounding box center [481, 240] width 963 height 481
